Goal: Task Accomplishment & Management: Manage account settings

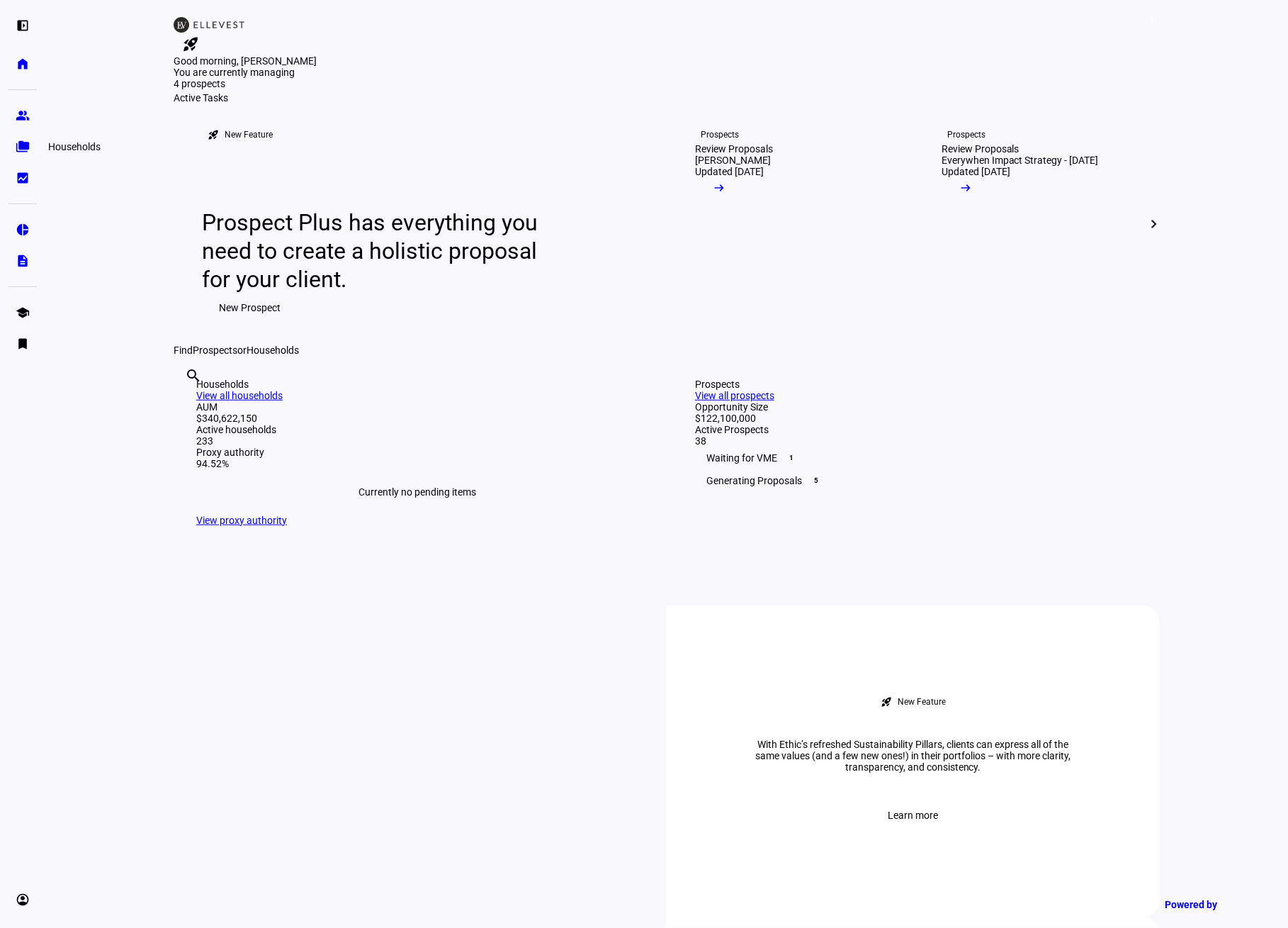
click at [22, 148] on eth-mat-symbol "folder_copy" at bounding box center [23, 147] width 14 height 14
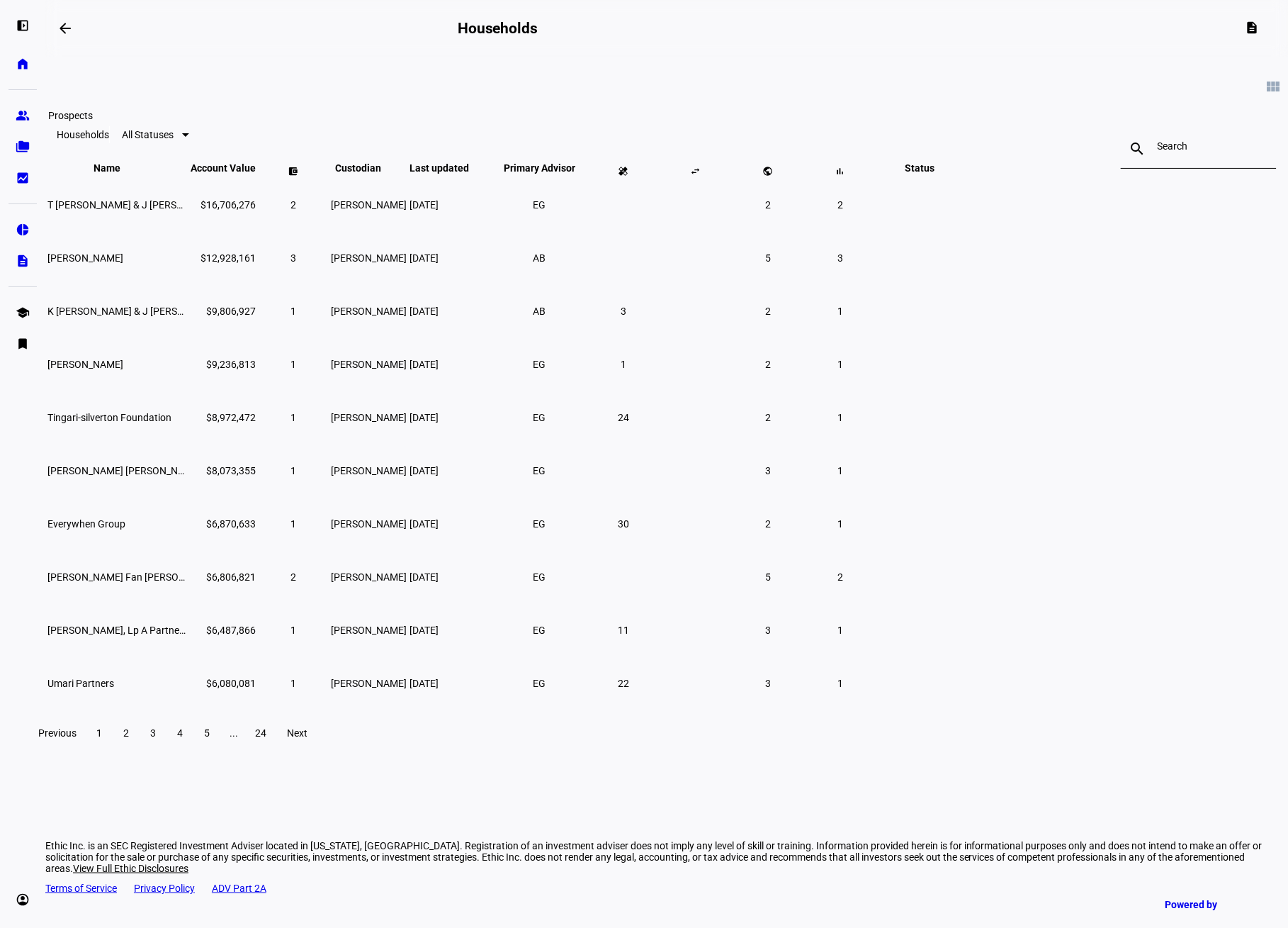
click at [16, 109] on eth-mat-symbol "group" at bounding box center [23, 115] width 14 height 14
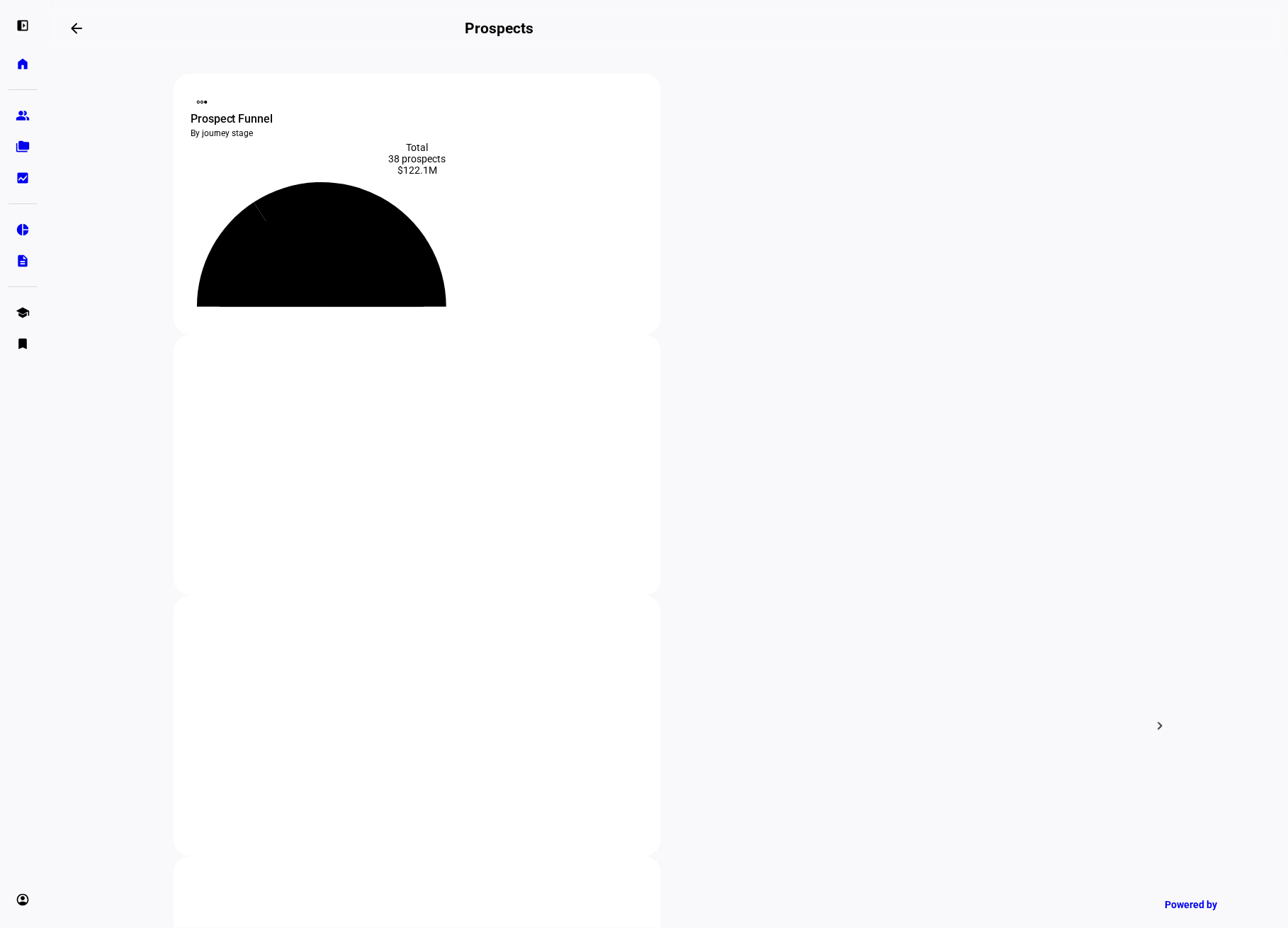
scroll to position [14, 0]
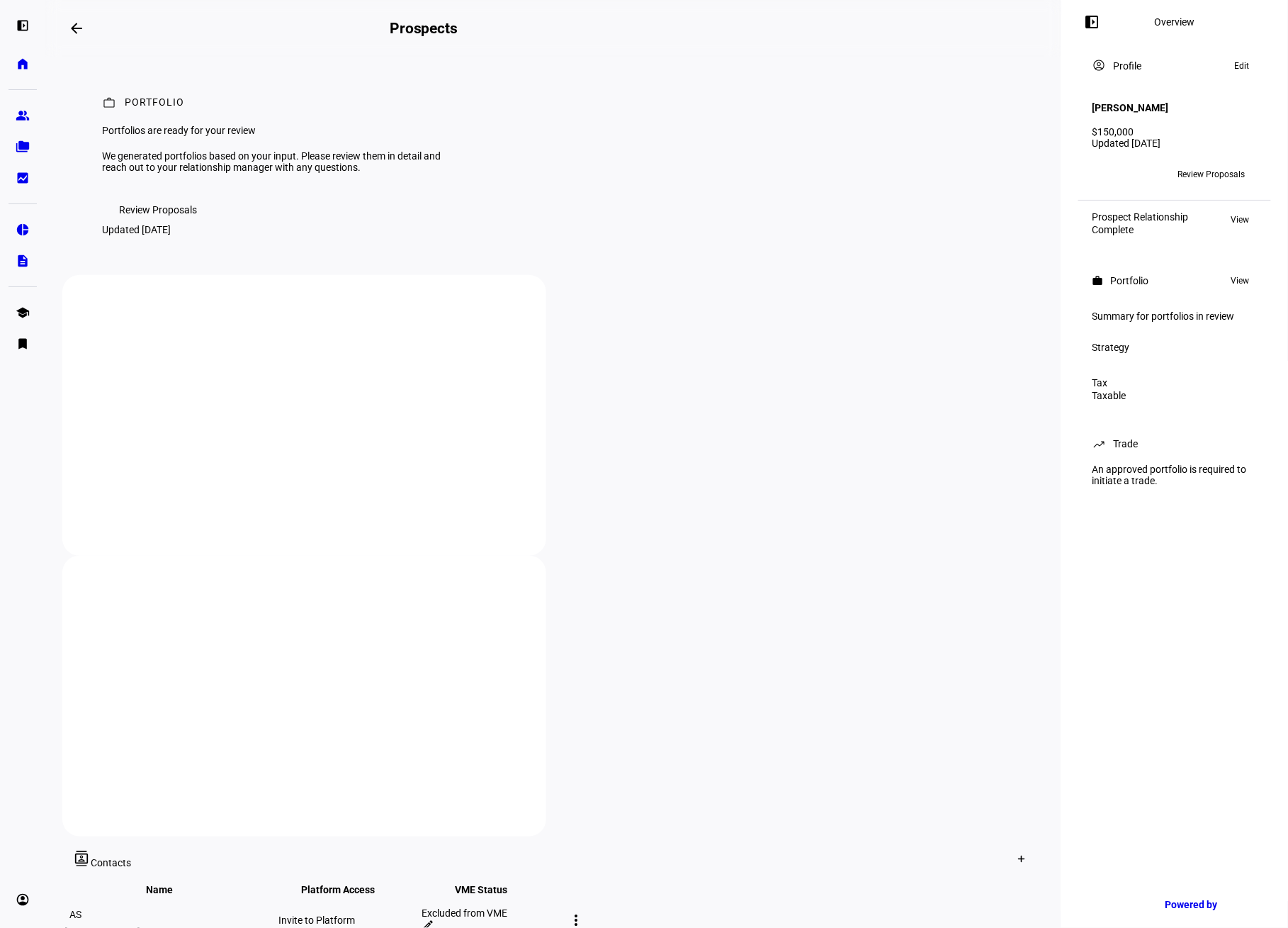
click at [172, 224] on span "Review Proposals" at bounding box center [157, 210] width 78 height 29
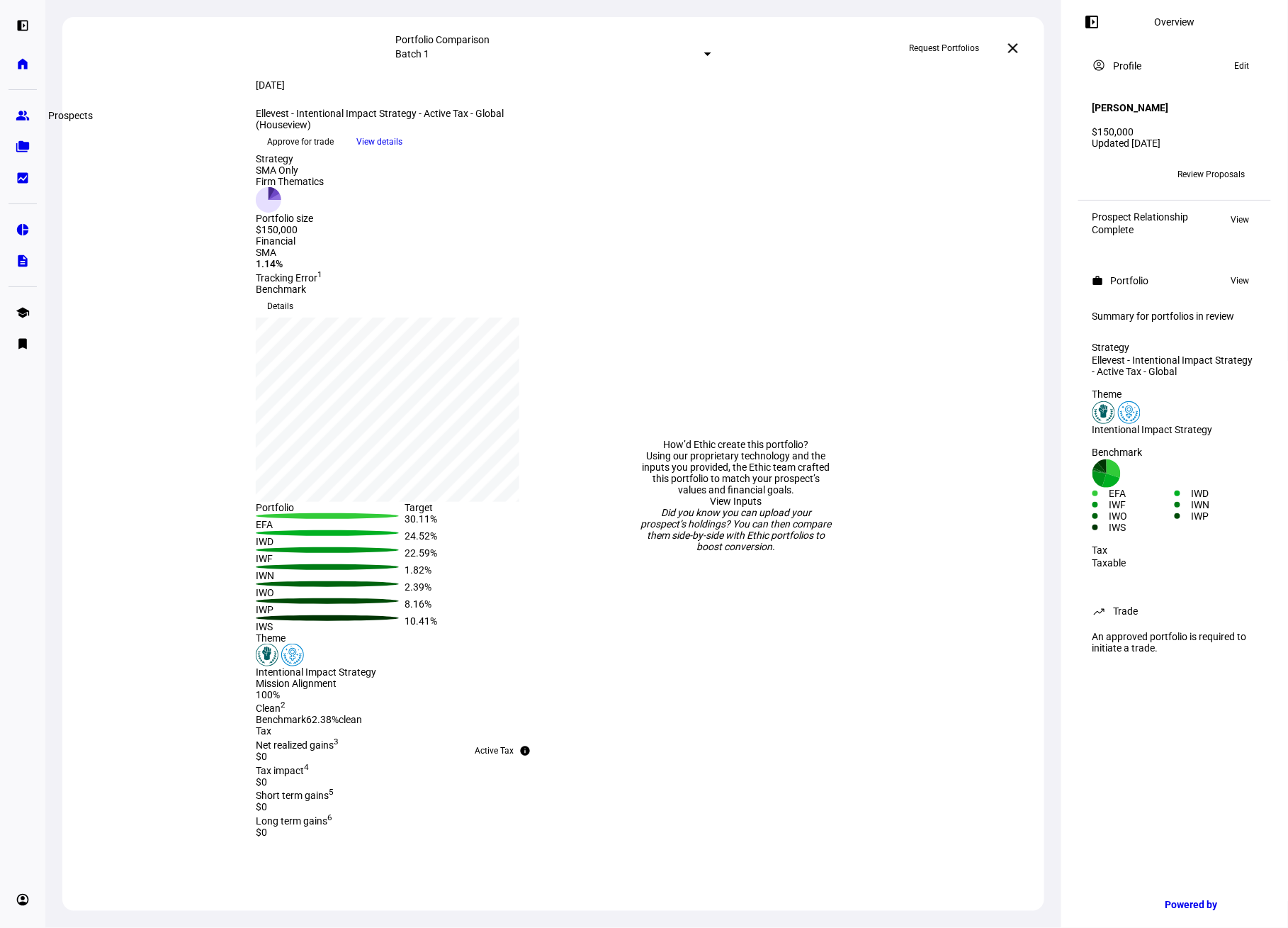
click at [33, 111] on link "group Prospects" at bounding box center [23, 115] width 28 height 29
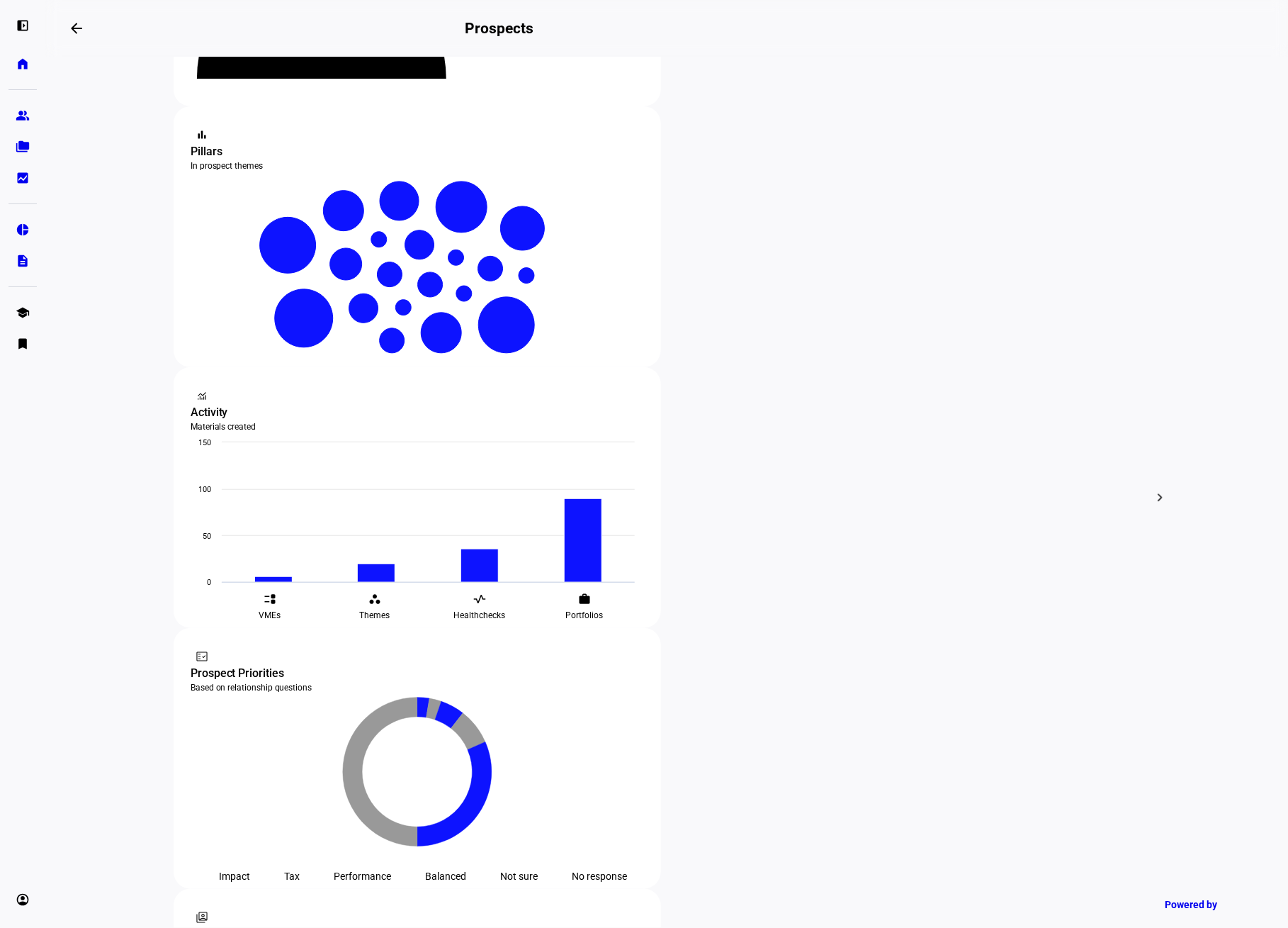
scroll to position [460, 0]
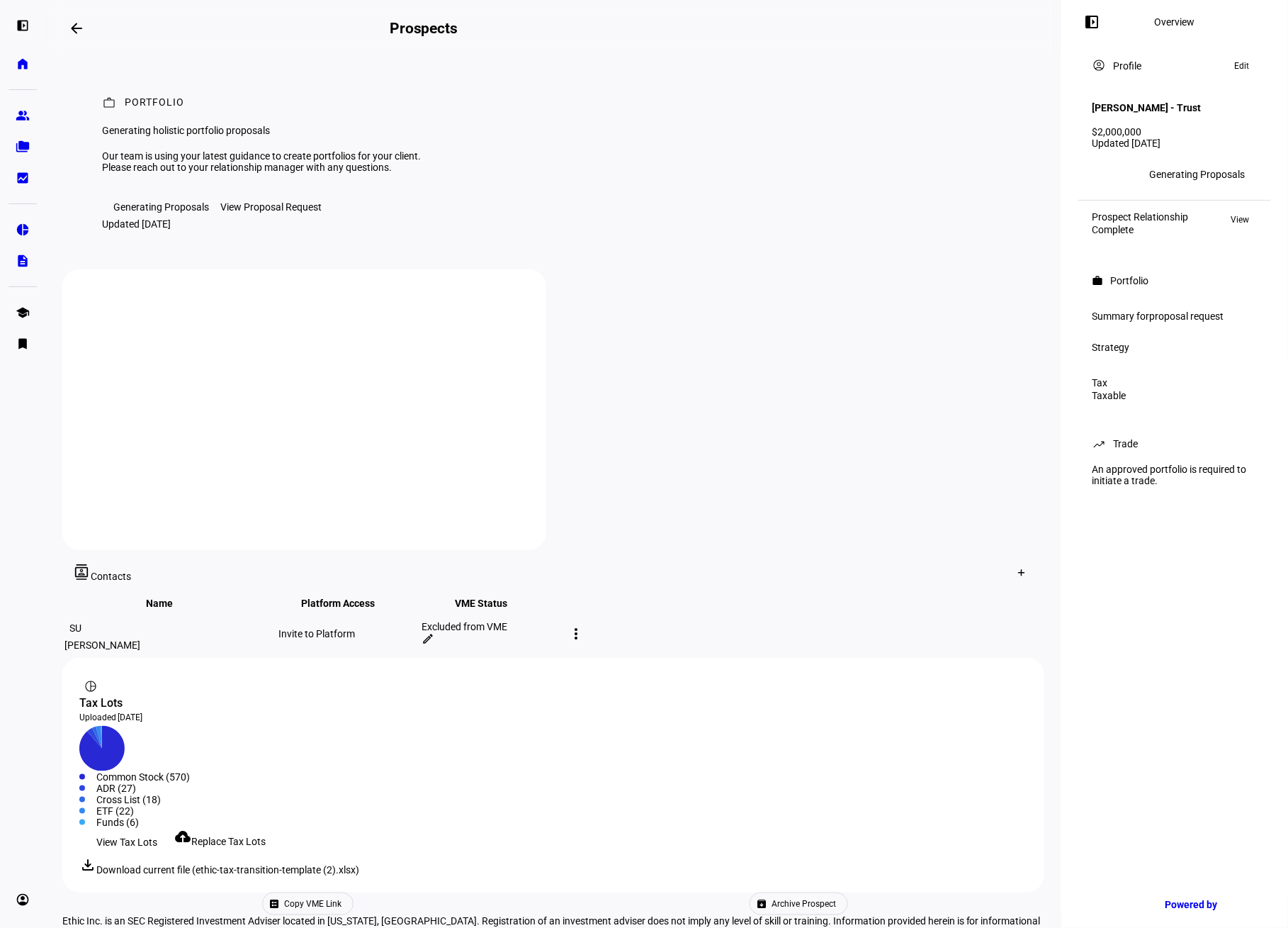
click at [310, 212] on div "View Proposal Request" at bounding box center [271, 207] width 101 height 11
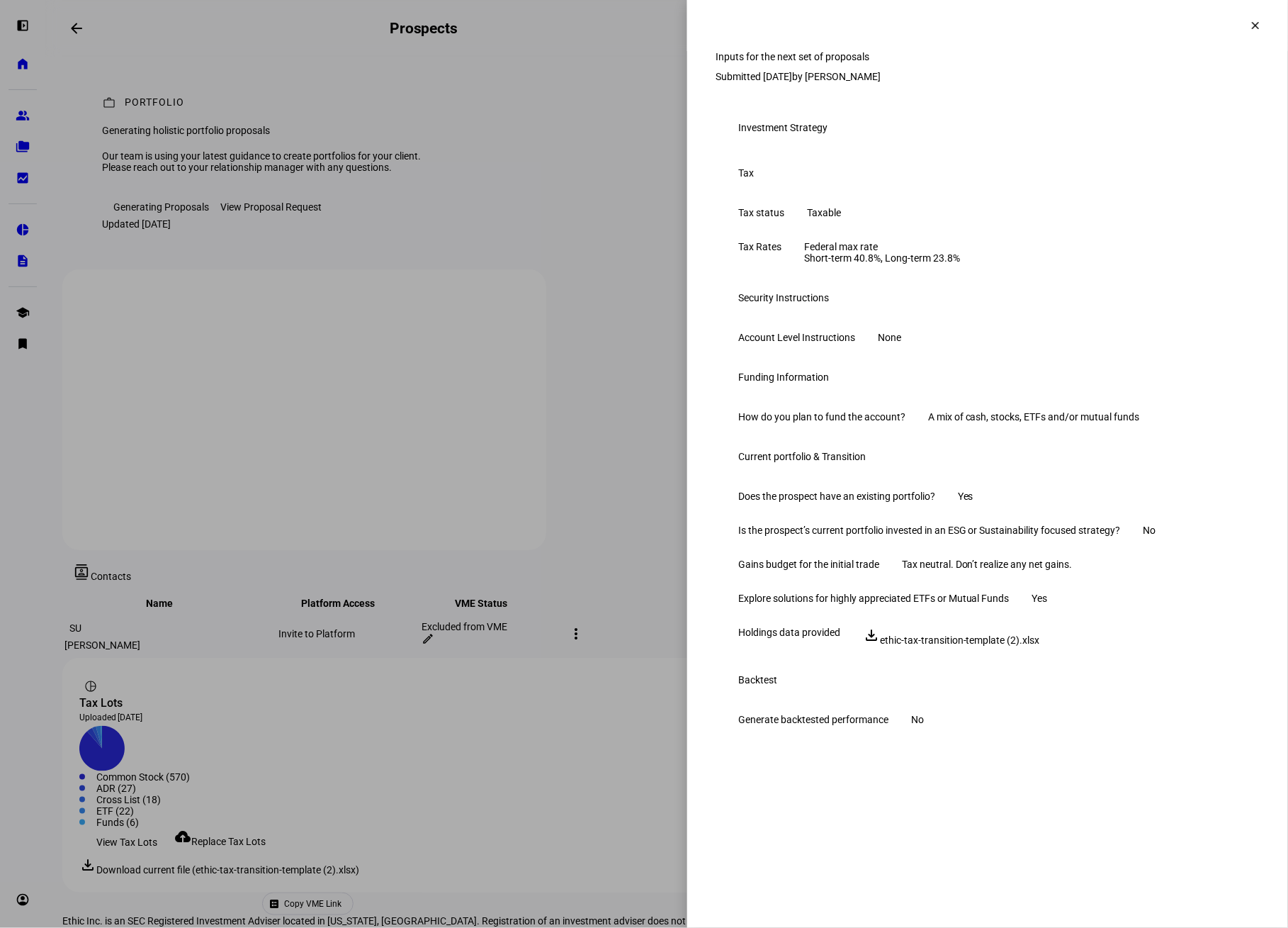
click at [1244, 24] on span at bounding box center [1255, 26] width 34 height 34
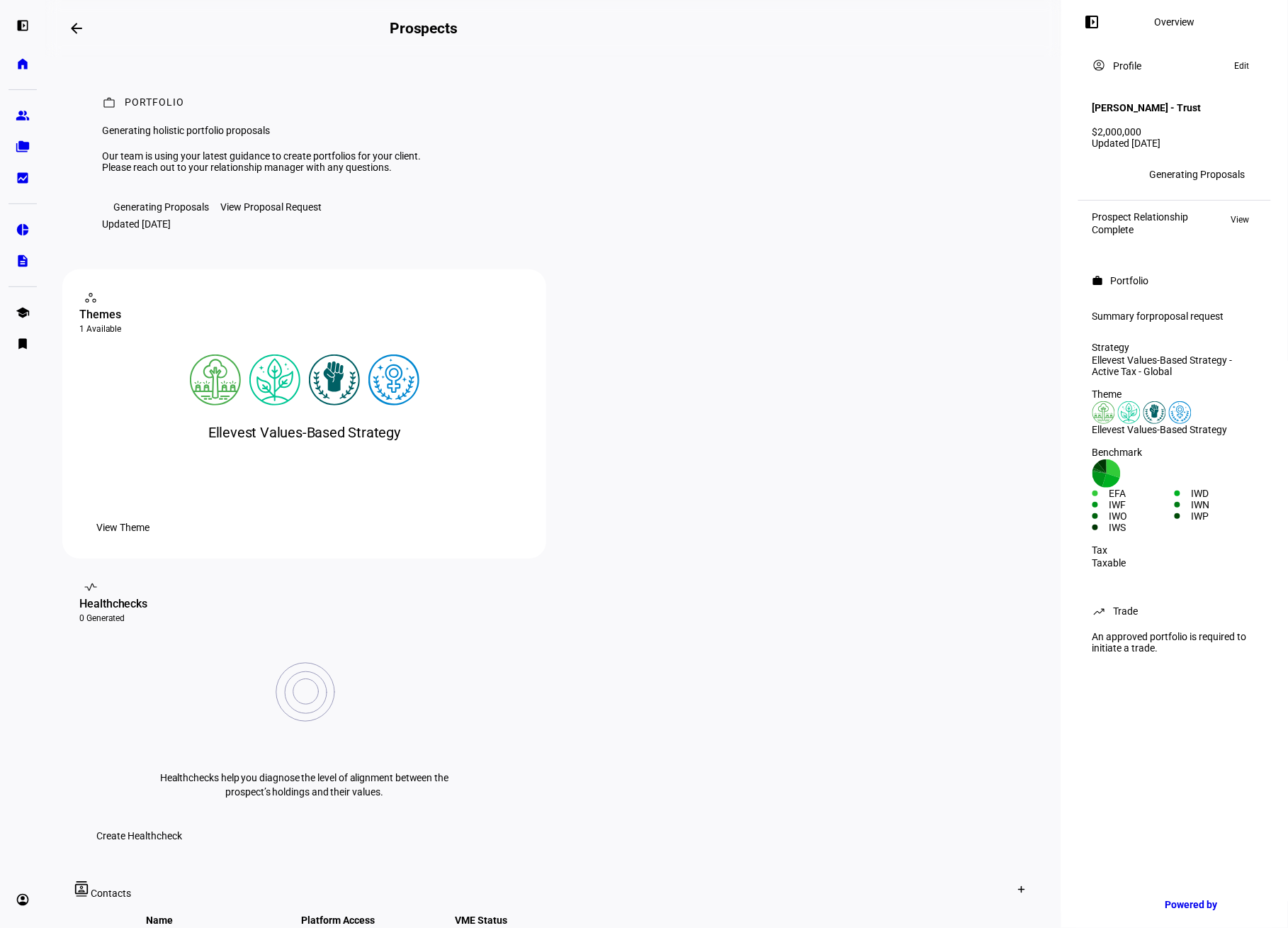
click at [80, 29] on mat-icon "arrow_backwards" at bounding box center [76, 29] width 17 height 17
